Goal: Transaction & Acquisition: Download file/media

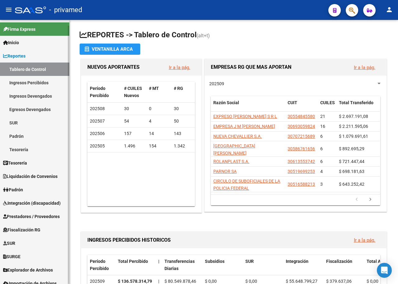
click at [39, 216] on span "Prestadores / Proveedores" at bounding box center [31, 216] width 57 height 7
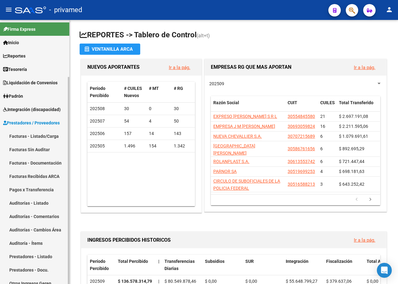
click at [40, 137] on link "Facturas - Listado/Carga" at bounding box center [34, 135] width 69 height 13
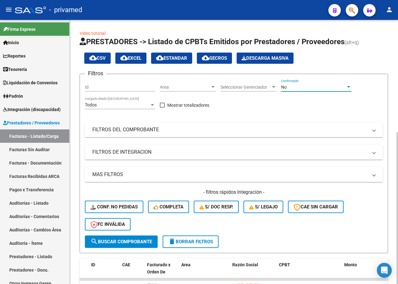
click at [298, 88] on div "No" at bounding box center [313, 86] width 65 height 5
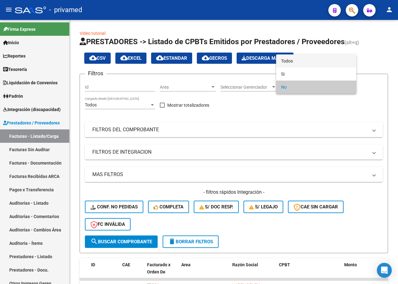
click at [299, 59] on span "Todos" at bounding box center [316, 60] width 70 height 13
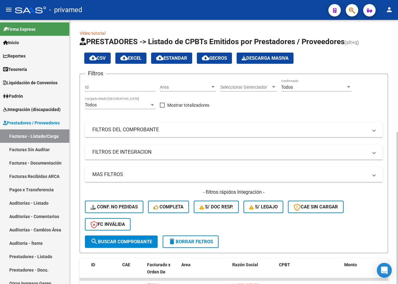
click at [166, 128] on mat-panel-title "FILTROS DEL COMPROBANTE" at bounding box center [229, 129] width 275 height 7
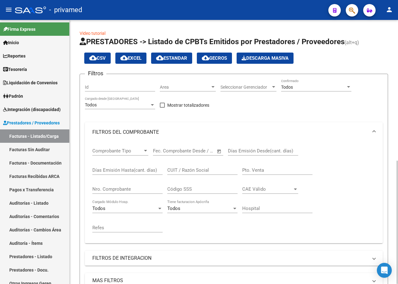
click at [190, 169] on input "CUIT / Razón Social" at bounding box center [202, 170] width 70 height 6
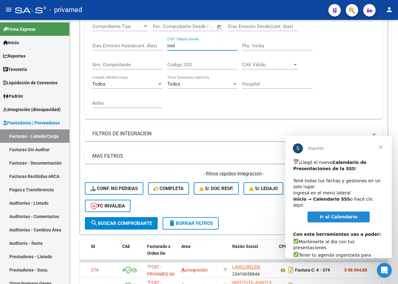
type input "inst"
drag, startPoint x: 371, startPoint y: 150, endPoint x: 344, endPoint y: 142, distance: 27.5
click at [344, 142] on div "S Soporte" at bounding box center [338, 147] width 106 height 22
drag, startPoint x: 333, startPoint y: 249, endPoint x: 287, endPoint y: 127, distance: 129.6
click at [287, 136] on html "S Soporte ​ ¡Llegó el nuevo Calendario de Presentaciones de la SSS ! ​ Tené tod…" at bounding box center [338, 197] width 106 height 122
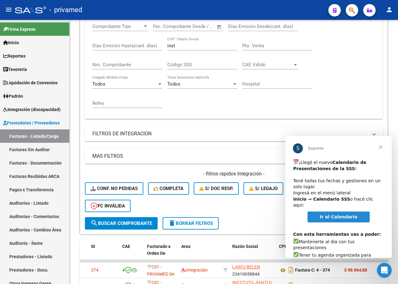
copy div "S Soporte ​ ¡Llegó el nuevo Calendario de Presentaciones de la SSS ! ​ Tené tod…"
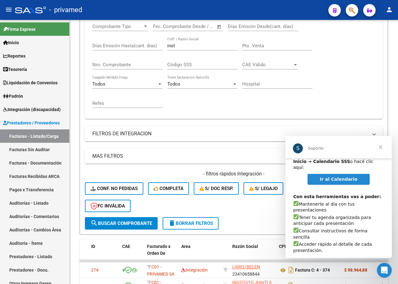
click at [338, 176] on span "Ir al Calendario" at bounding box center [339, 178] width 38 height 5
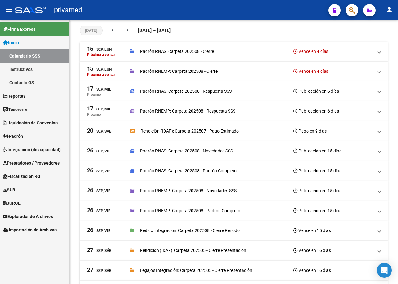
scroll to position [77, 0]
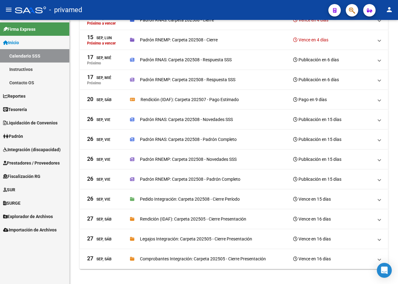
drag, startPoint x: 84, startPoint y: 92, endPoint x: 338, endPoint y: 292, distance: 323.0
click at [338, 283] on html "menu - privamed person Firma Express Inicio Calendario SSS Instructivos Contact…" at bounding box center [199, 142] width 398 height 284
copy mat-accordion "99 Lor, Ips Dolorsi a consec Adipis ELIT: Seddoei 872270 - Tempor Incid ut 2 la…"
click at [335, 254] on mat-expansion-panel-header "[DATE], Sáb Comprobantes Integración: Carpeta 202505 - Cierre Presentación Venc…" at bounding box center [234, 259] width 308 height 20
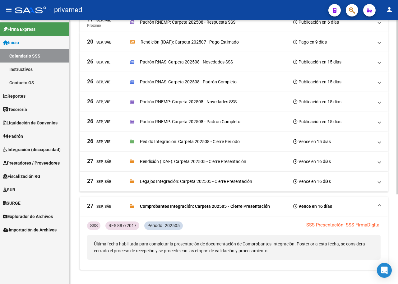
scroll to position [135, 0]
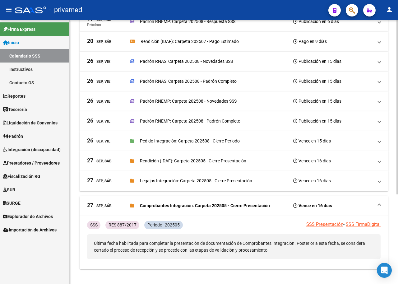
drag, startPoint x: 331, startPoint y: 203, endPoint x: 88, endPoint y: 204, distance: 243.5
click at [88, 204] on span "[DATE], Sáb Comprobantes Integración: Carpeta 202505 - Cierre Presentación Venc…" at bounding box center [232, 205] width 291 height 9
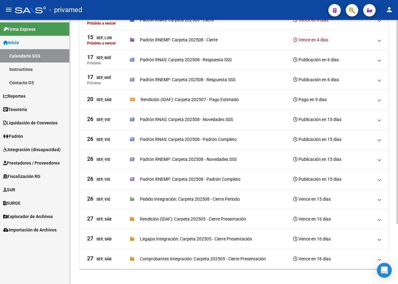
scroll to position [77, 0]
copy span "[DATE], Sáb Comprobantes Integración: Carpeta 202505 - Cierre Presentación Venc…"
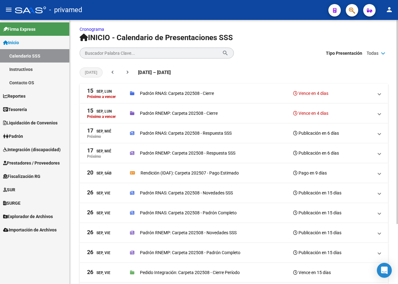
scroll to position [0, 0]
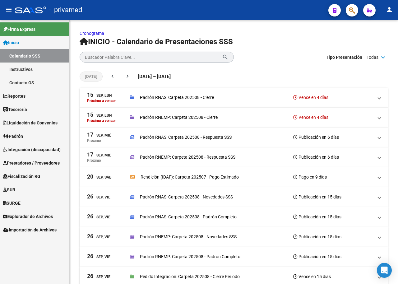
click at [36, 163] on span "Prestadores / Proveedores" at bounding box center [31, 162] width 57 height 7
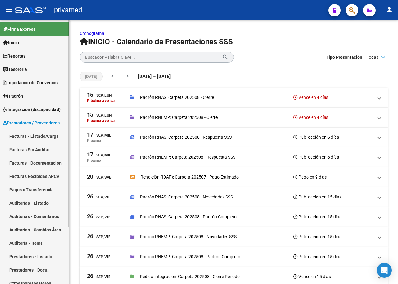
click at [39, 134] on link "Facturas - Listado/Carga" at bounding box center [34, 135] width 69 height 13
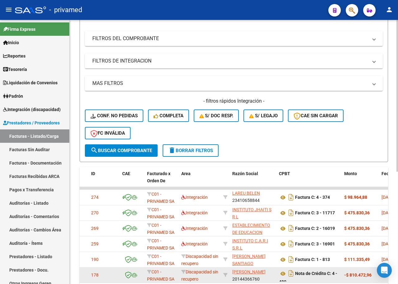
scroll to position [124, 0]
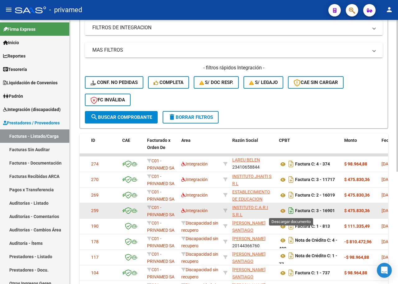
click at [289, 209] on icon "Descargar documento" at bounding box center [291, 210] width 8 height 10
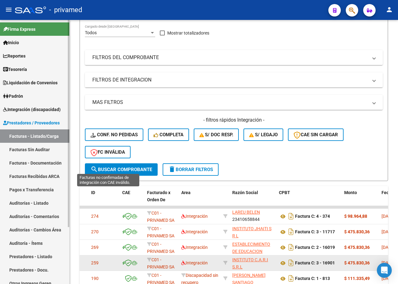
scroll to position [0, 0]
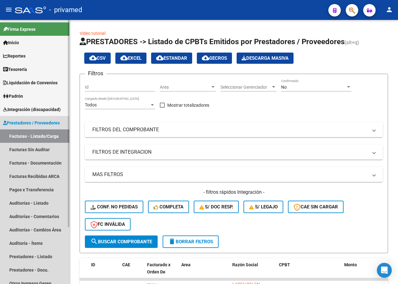
click at [39, 135] on link "Facturas - Listado/Carga" at bounding box center [34, 135] width 69 height 13
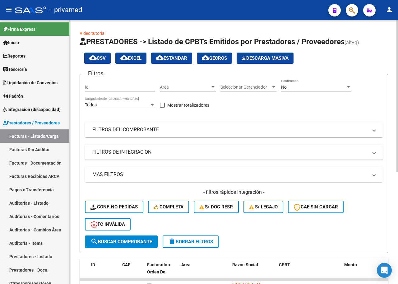
click at [339, 89] on div "No" at bounding box center [313, 86] width 65 height 5
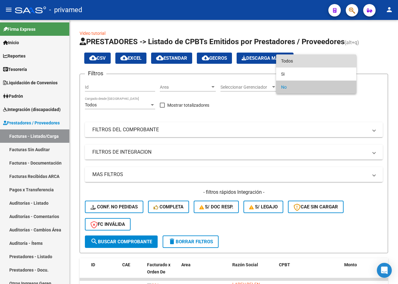
click at [320, 62] on span "Todos" at bounding box center [316, 60] width 70 height 13
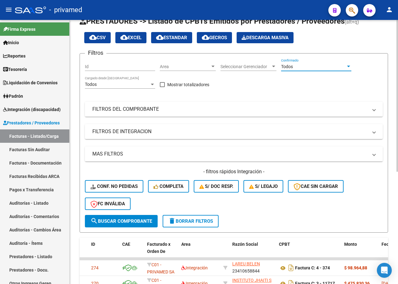
scroll to position [31, 0]
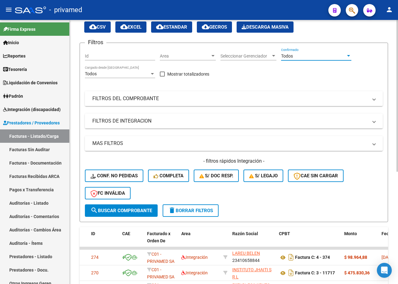
click at [162, 96] on mat-panel-title "FILTROS DEL COMPROBANTE" at bounding box center [229, 98] width 275 height 7
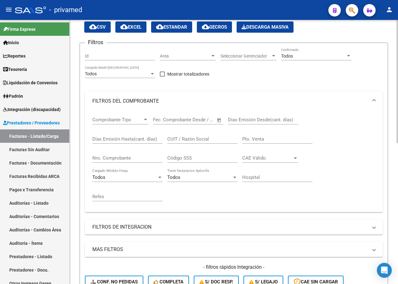
click at [194, 139] on input "CUIT / Razón Social" at bounding box center [202, 139] width 70 height 6
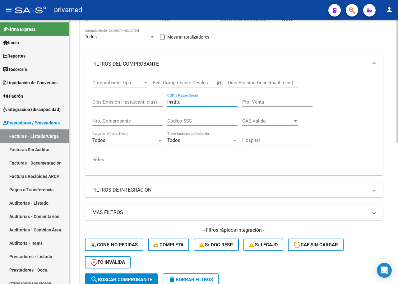
scroll to position [155, 0]
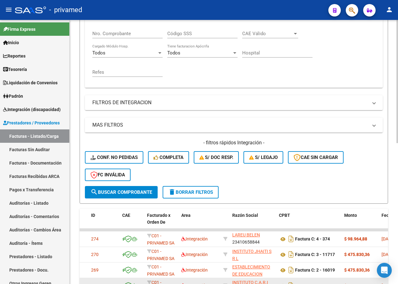
type input "institu"
drag, startPoint x: 117, startPoint y: 190, endPoint x: 118, endPoint y: 187, distance: 3.2
click at [118, 187] on button "search Buscar Comprobante" at bounding box center [121, 192] width 73 height 12
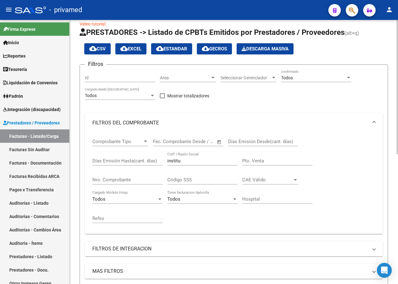
scroll to position [0, 0]
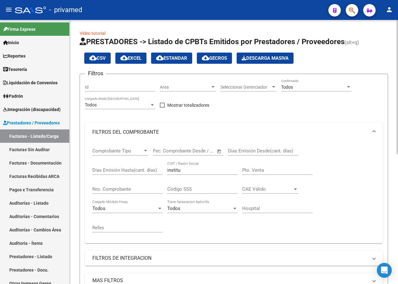
click at [134, 149] on span "Comprobante Tipo" at bounding box center [117, 151] width 50 height 6
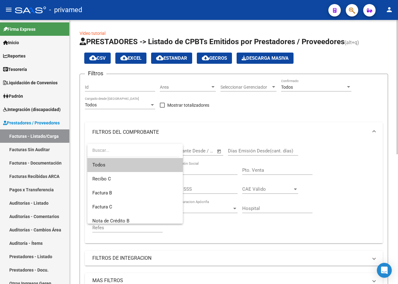
drag, startPoint x: 372, startPoint y: 108, endPoint x: 270, endPoint y: 161, distance: 115.2
click at [372, 108] on div at bounding box center [199, 142] width 398 height 284
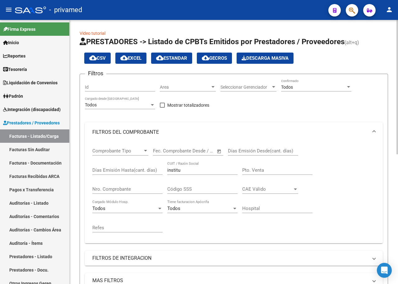
click at [181, 172] on input "institu" at bounding box center [202, 170] width 70 height 6
drag, startPoint x: 162, startPoint y: 198, endPoint x: 144, endPoint y: 184, distance: 22.6
drag, startPoint x: 144, startPoint y: 184, endPoint x: 316, endPoint y: 129, distance: 180.8
click at [343, 114] on div "Filtros Id Area Area Seleccionar Gerenciador Seleccionar Gerenciador Todos Conf…" at bounding box center [234, 210] width 298 height 262
drag, startPoint x: 182, startPoint y: 170, endPoint x: 158, endPoint y: 171, distance: 24.2
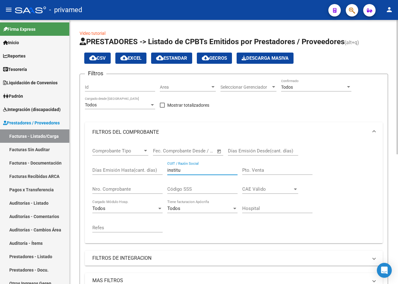
click at [158, 171] on div "Comprobante Tipo Comprobante Tipo Fecha inicio – Fecha fin Fec. Comprobante Des…" at bounding box center [233, 190] width 283 height 96
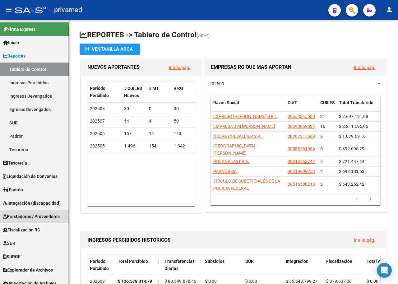
click at [51, 216] on span "Prestadores / Proveedores" at bounding box center [31, 216] width 57 height 7
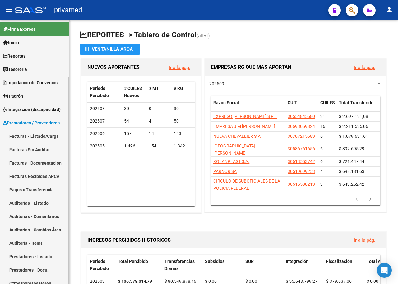
click at [27, 136] on link "Facturas - Listado/Carga" at bounding box center [34, 135] width 69 height 13
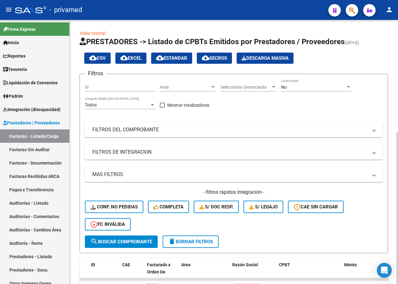
click at [319, 86] on div "No" at bounding box center [313, 86] width 65 height 5
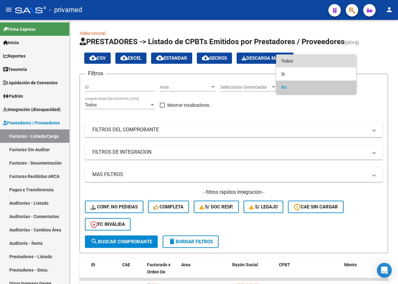
click at [287, 61] on span "Todos" at bounding box center [316, 60] width 70 height 13
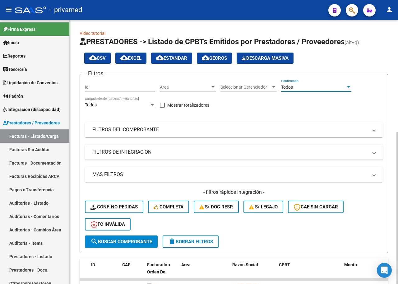
click at [169, 133] on mat-expansion-panel-header "FILTROS DEL COMPROBANTE" at bounding box center [234, 129] width 298 height 15
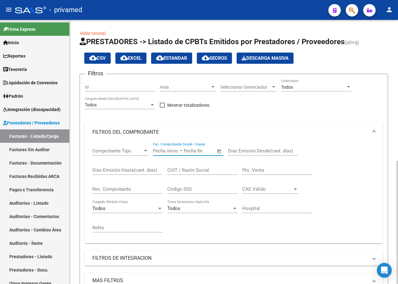
click at [161, 151] on input "text" at bounding box center [165, 151] width 25 height 6
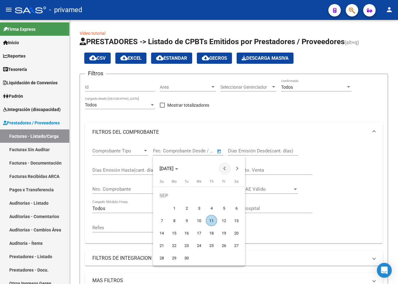
click at [225, 166] on span "Previous month" at bounding box center [224, 168] width 12 height 12
click at [223, 195] on span "1" at bounding box center [223, 195] width 11 height 11
type input "[DATE]"
click at [191, 151] on div at bounding box center [199, 142] width 398 height 284
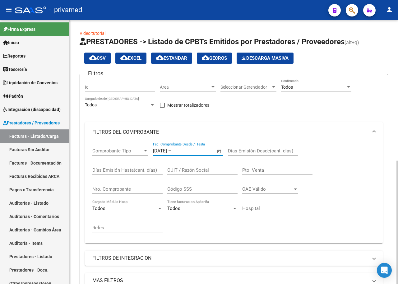
click at [190, 151] on input "text" at bounding box center [187, 151] width 30 height 6
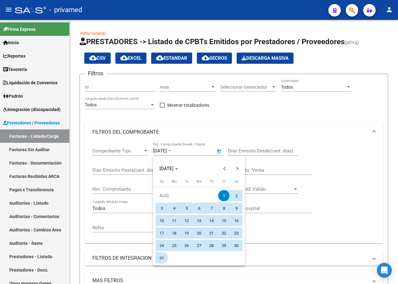
click at [161, 257] on span "31" at bounding box center [161, 257] width 11 height 11
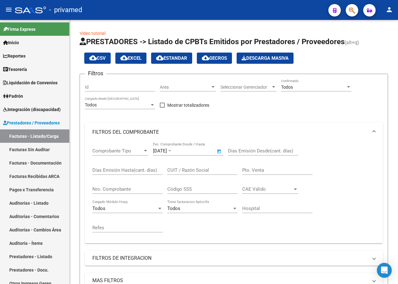
type input "31/08/2025"
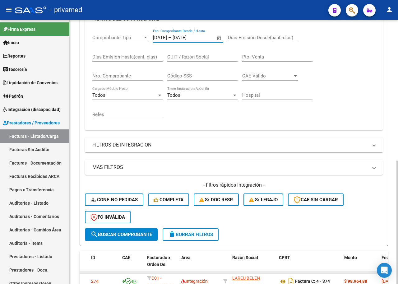
scroll to position [124, 0]
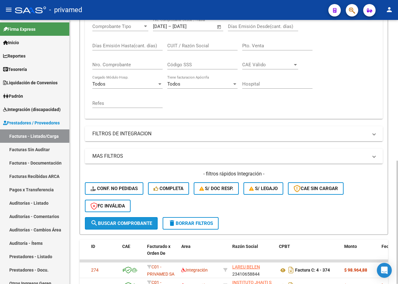
click at [134, 223] on span "search Buscar Comprobante" at bounding box center [120, 223] width 61 height 6
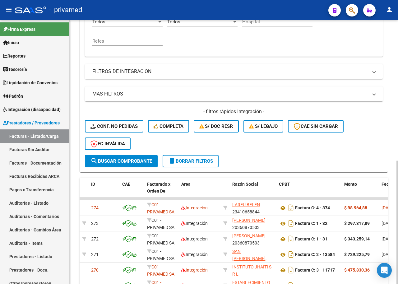
scroll to position [155, 0]
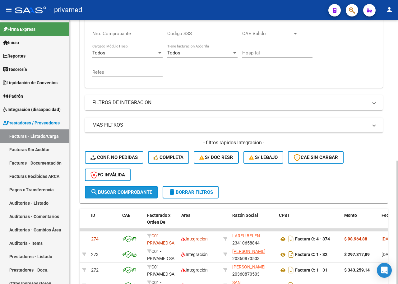
click at [128, 193] on span "search Buscar Comprobante" at bounding box center [120, 192] width 61 height 6
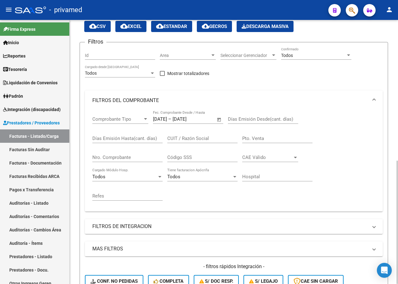
scroll to position [0, 0]
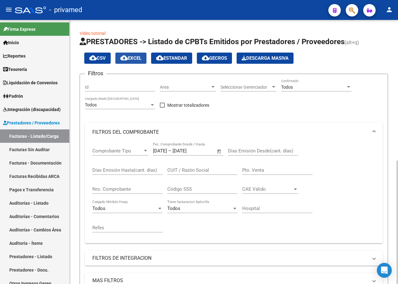
click at [139, 58] on span "cloud_download EXCEL" at bounding box center [130, 58] width 21 height 6
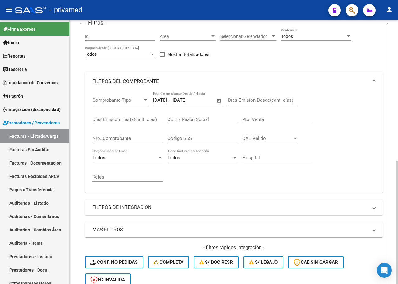
scroll to position [93, 0]
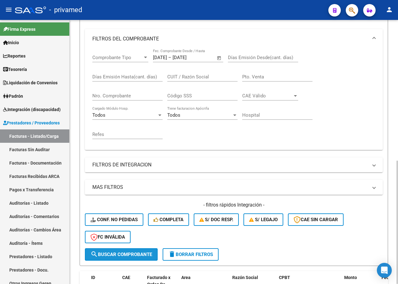
click at [129, 254] on span "search Buscar Comprobante" at bounding box center [120, 254] width 61 height 6
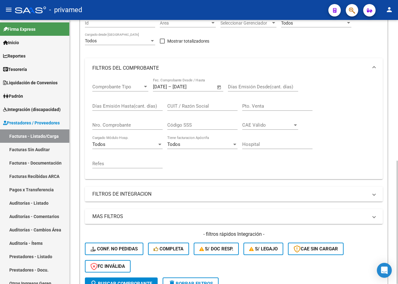
scroll to position [0, 0]
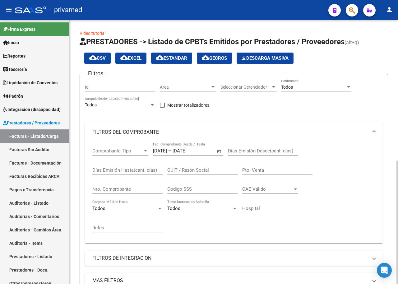
click at [132, 55] on button "cloud_download EXCEL" at bounding box center [130, 57] width 31 height 11
